Goal: Task Accomplishment & Management: Use online tool/utility

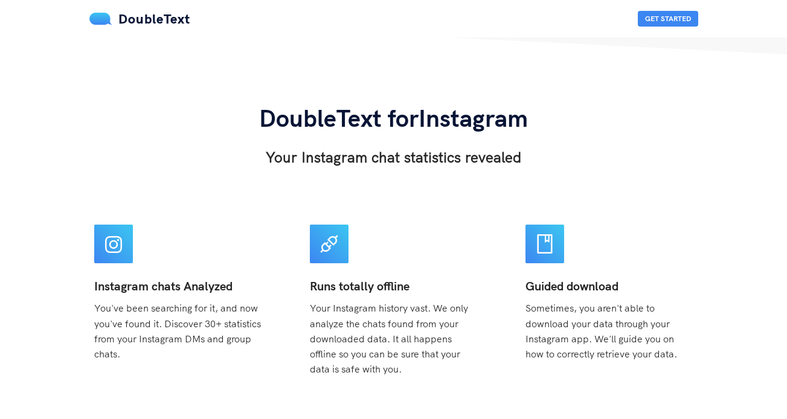
scroll to position [383, 0]
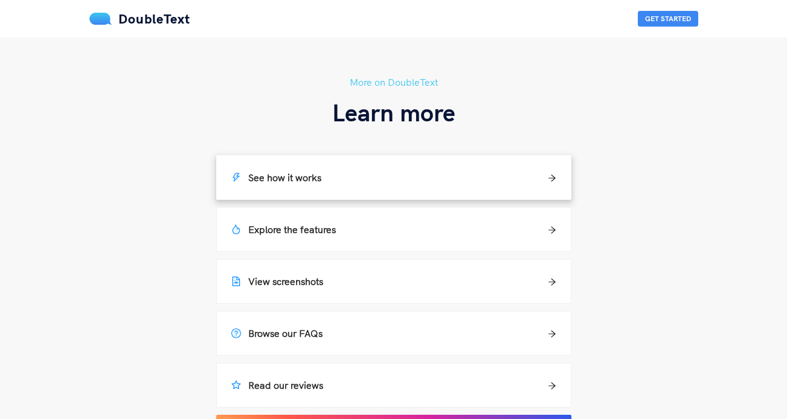
click at [304, 167] on div "See how it works" at bounding box center [394, 177] width 354 height 43
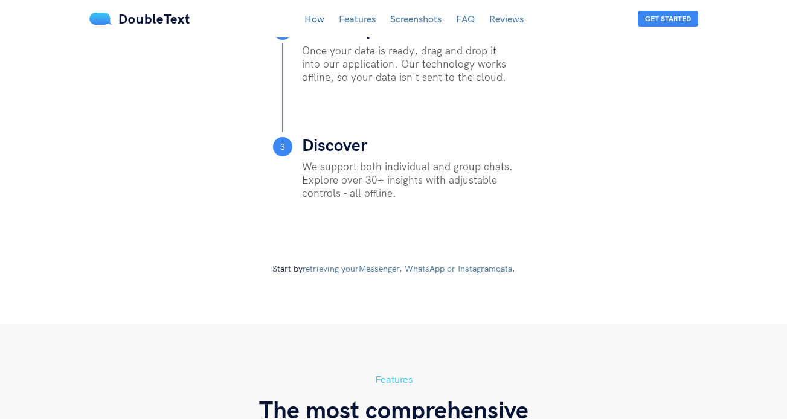
scroll to position [716, 0]
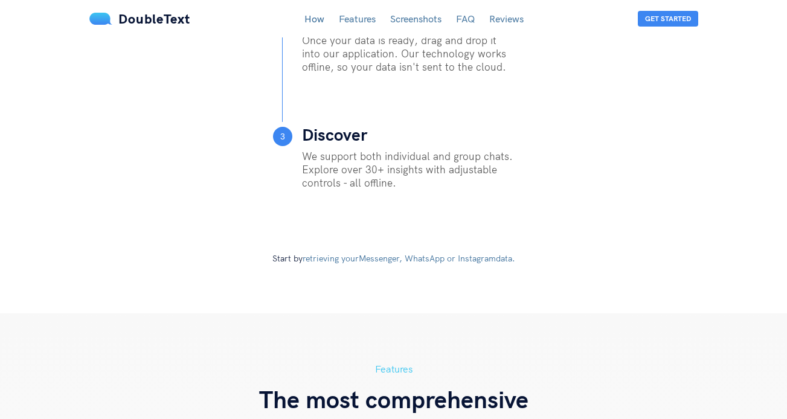
click at [409, 24] on link "Screenshots" at bounding box center [415, 19] width 51 height 12
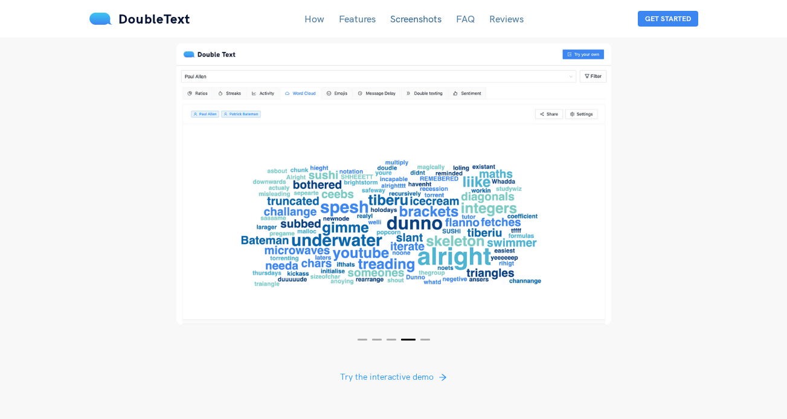
scroll to position [2239, 0]
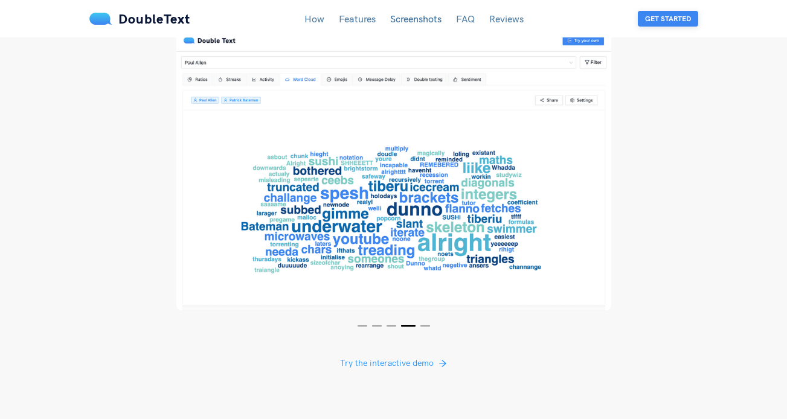
click at [662, 20] on button "Get Started" at bounding box center [668, 19] width 60 height 16
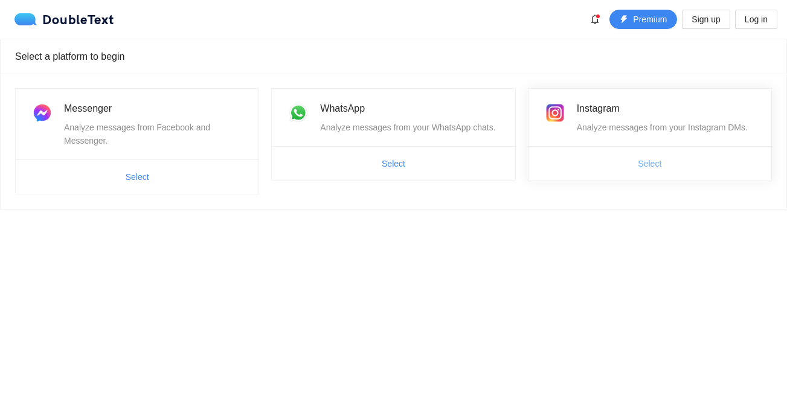
click at [656, 161] on span "Select" at bounding box center [650, 163] width 24 height 13
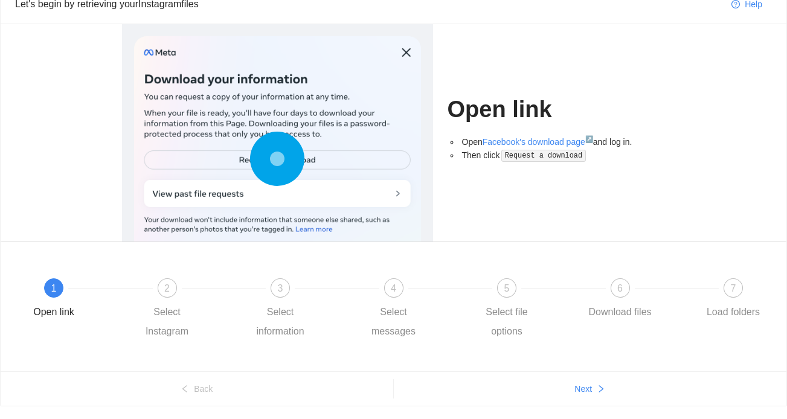
scroll to position [56, 0]
click at [568, 140] on link "Facebook's download page ↗" at bounding box center [538, 141] width 111 height 10
